Goal: Information Seeking & Learning: Learn about a topic

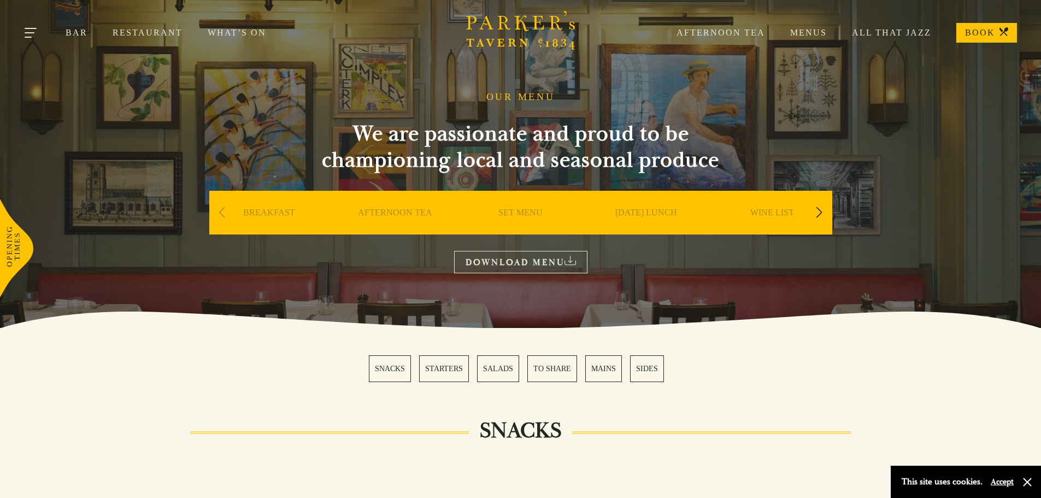
click at [30, 30] on button "Toggle navigation" at bounding box center [31, 34] width 46 height 46
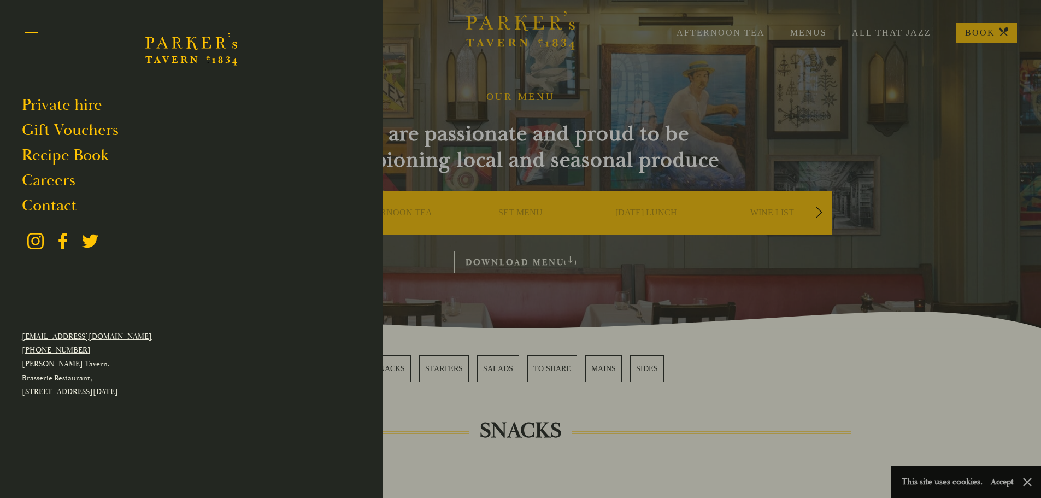
click at [30, 30] on button "Toggle navigation" at bounding box center [31, 34] width 46 height 46
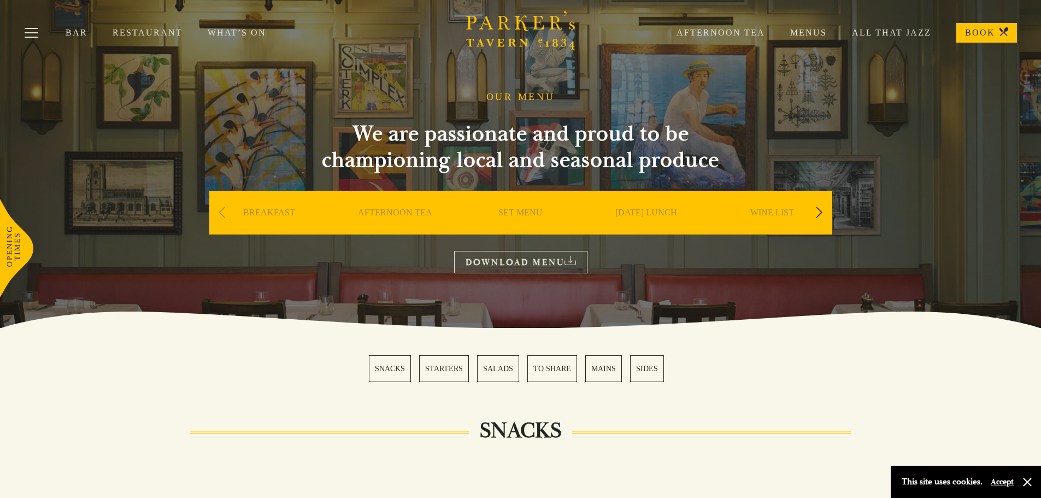
click at [155, 35] on link "Restaurant" at bounding box center [160, 32] width 95 height 11
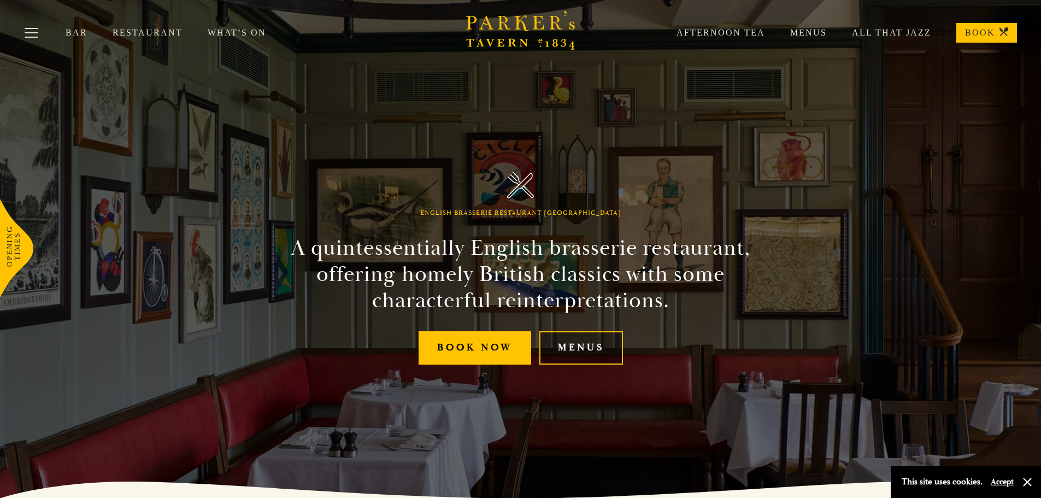
click at [593, 342] on link "Menus" at bounding box center [582, 347] width 84 height 33
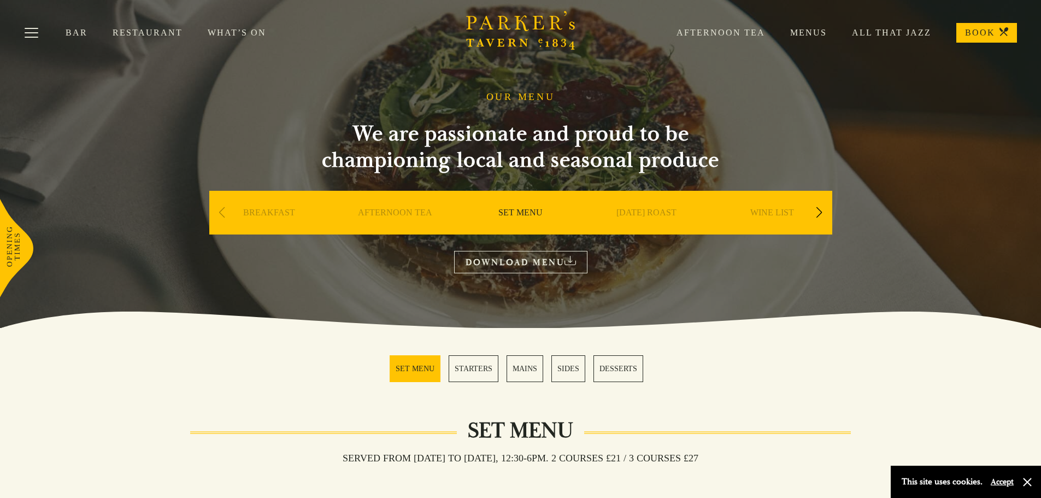
click at [823, 214] on div "Next slide" at bounding box center [819, 213] width 15 height 24
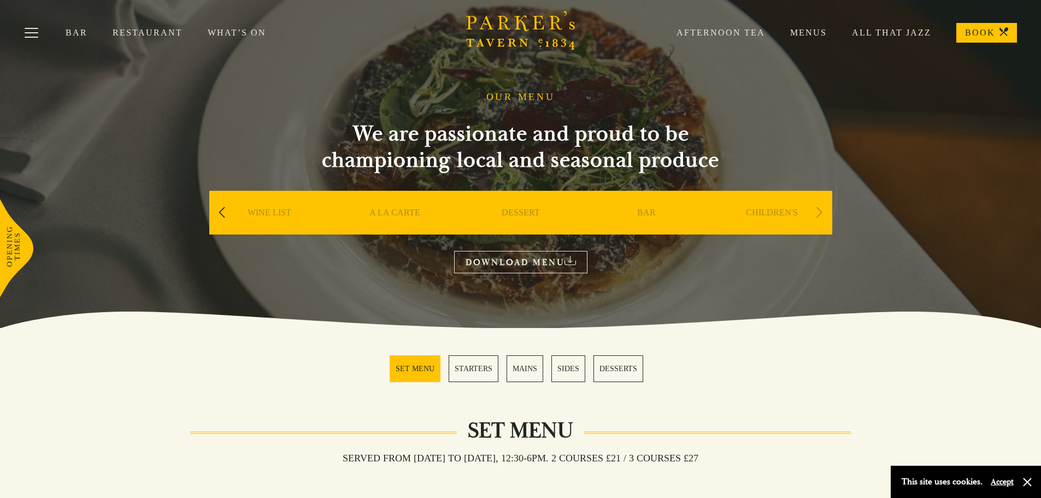
click at [822, 213] on div "Next slide" at bounding box center [819, 213] width 15 height 24
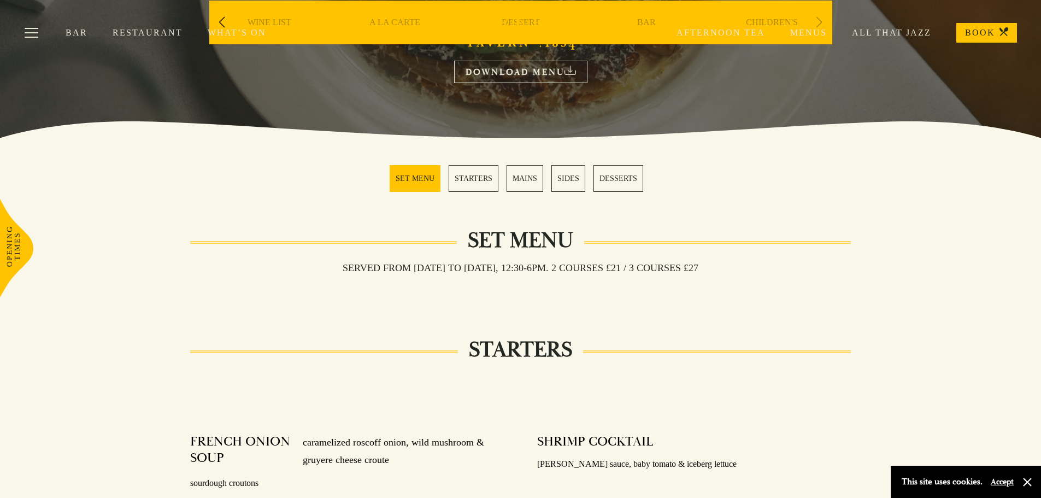
scroll to position [164, 0]
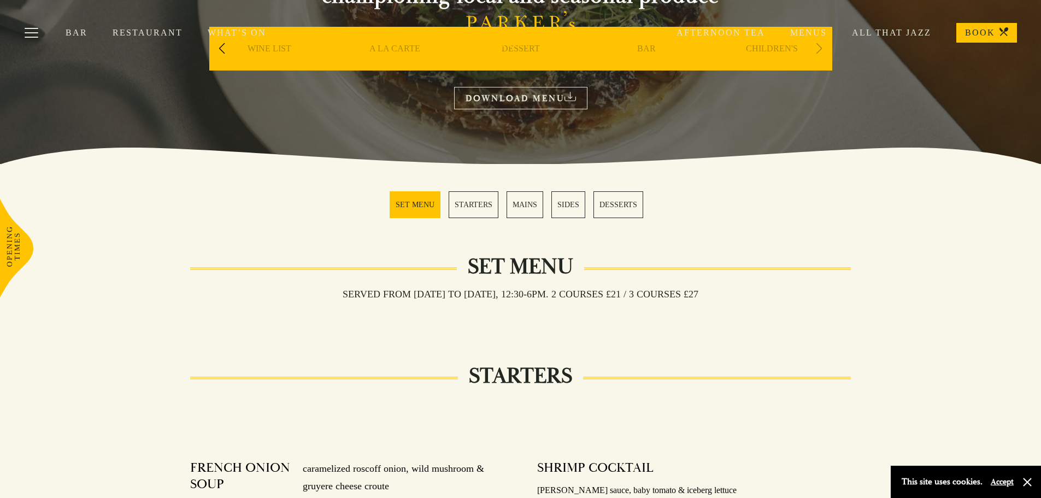
click at [400, 52] on div "Bar Restaurant What’s On Afternoon Tea Menus All That Jazz BOOK" at bounding box center [520, 33] width 1041 height 66
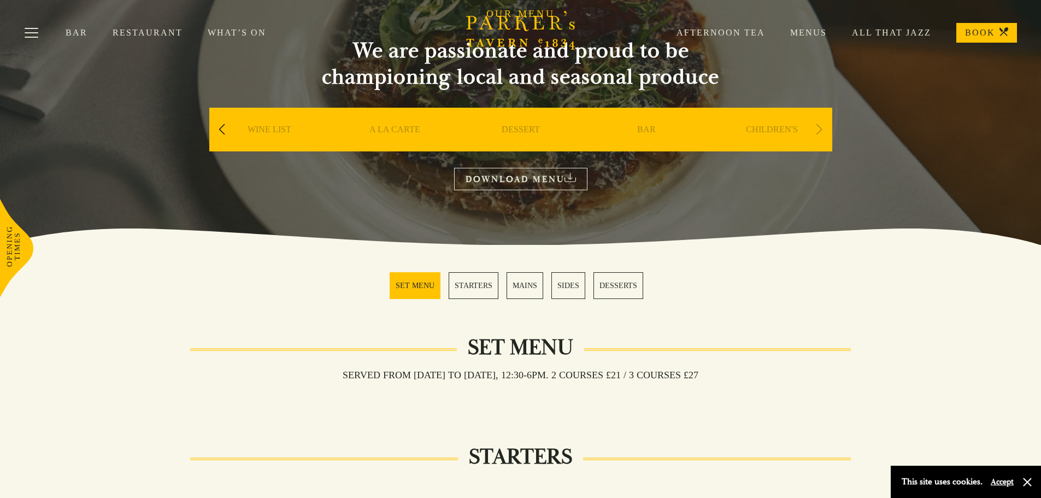
scroll to position [0, 0]
